Goal: Find specific page/section: Find specific page/section

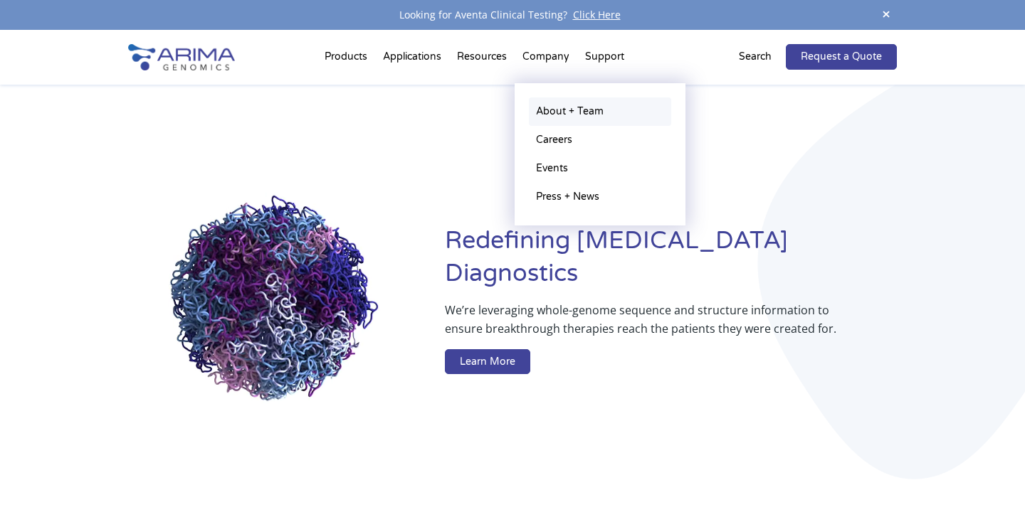
click at [553, 114] on link "About + Team" at bounding box center [600, 112] width 142 height 28
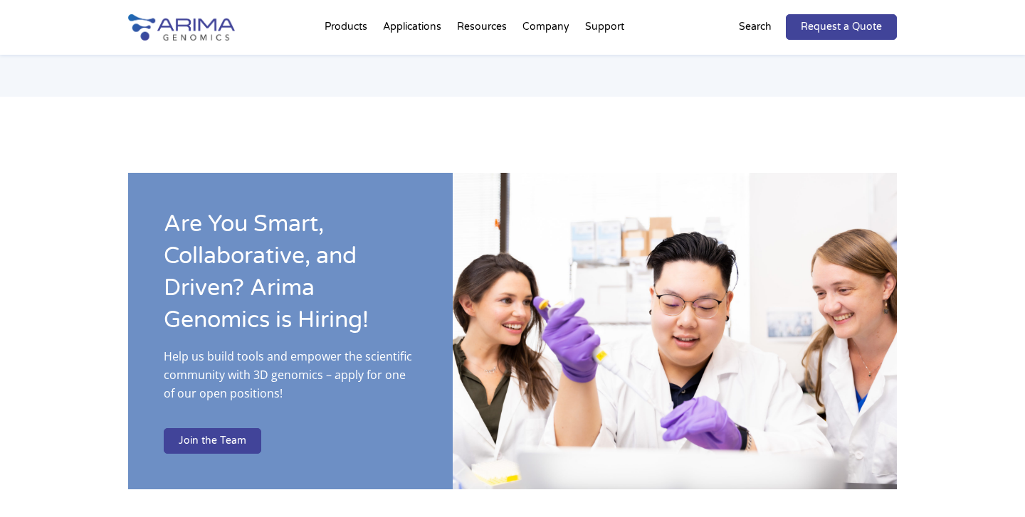
scroll to position [2117, 0]
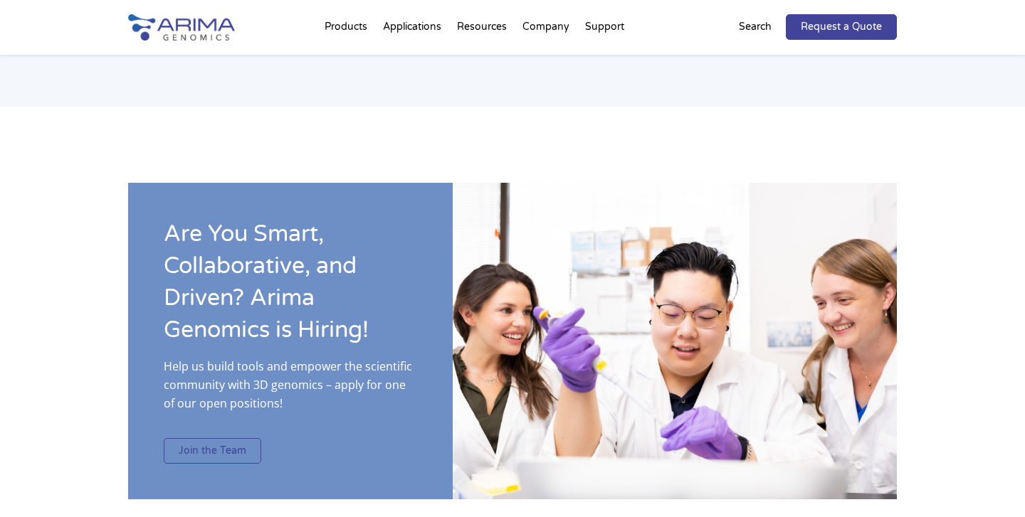
click at [212, 438] on link "Join the Team" at bounding box center [213, 451] width 98 height 26
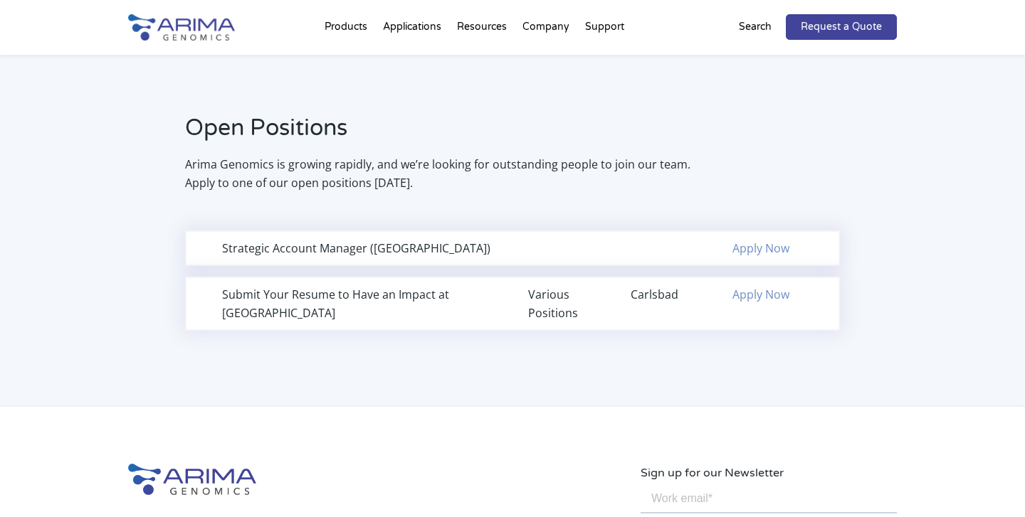
scroll to position [889, 0]
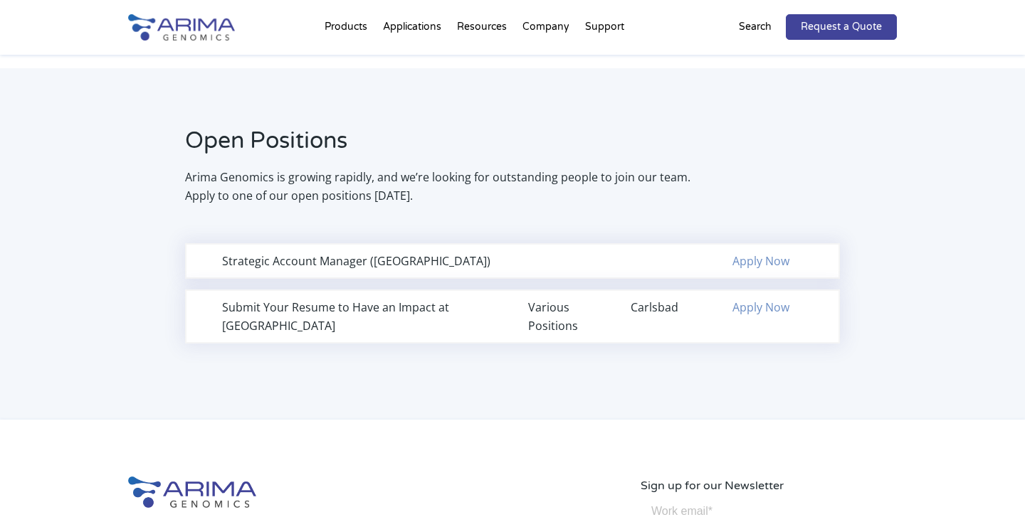
click at [766, 307] on link "Apply Now" at bounding box center [760, 308] width 57 height 16
click at [761, 268] on link "Apply Now" at bounding box center [760, 261] width 57 height 16
